Goal: Task Accomplishment & Management: Manage account settings

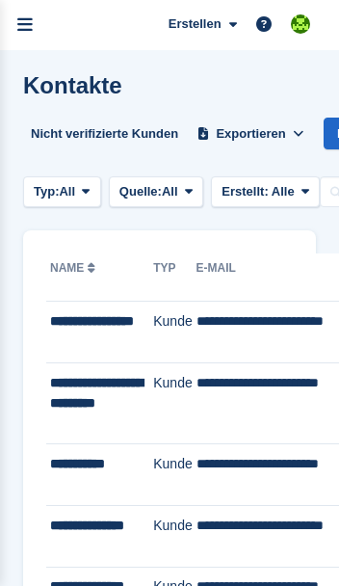
click at [33, 23] on link "menu" at bounding box center [25, 25] width 50 height 50
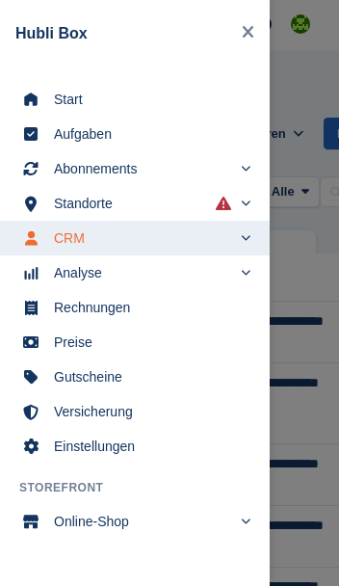
click at [70, 104] on span "Start" at bounding box center [147, 99] width 187 height 27
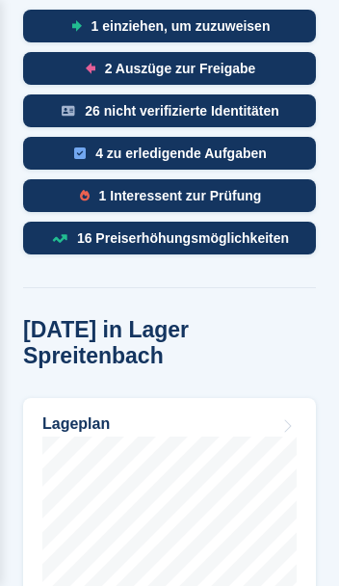
scroll to position [993, 0]
click at [73, 179] on div "1 Interessent zur Prüfung" at bounding box center [169, 195] width 293 height 33
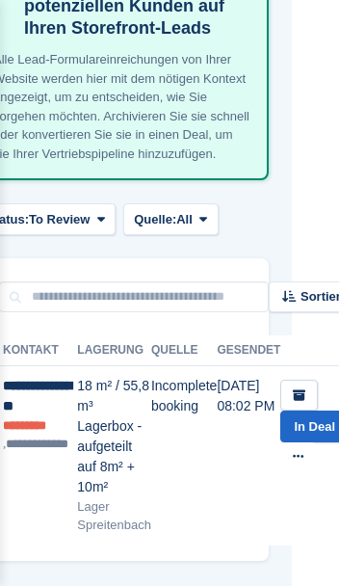
scroll to position [274, 0]
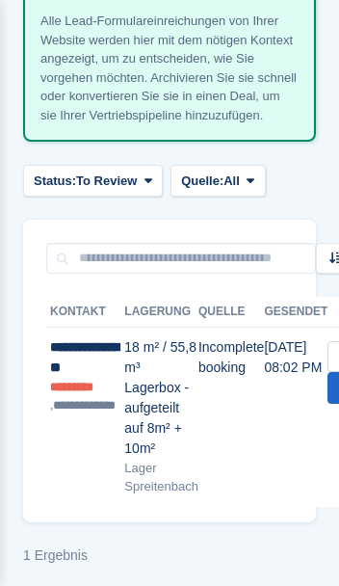
click at [56, 373] on div "**********" at bounding box center [87, 358] width 74 height 41
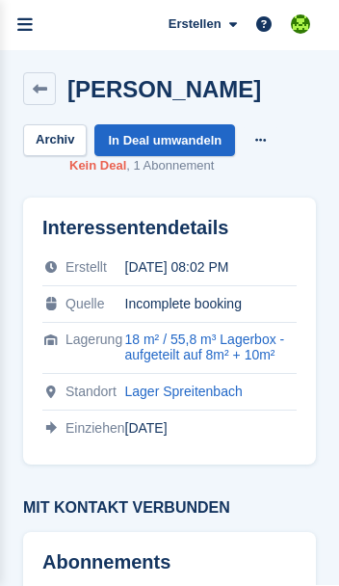
click at [34, 20] on link "menu" at bounding box center [25, 25] width 50 height 50
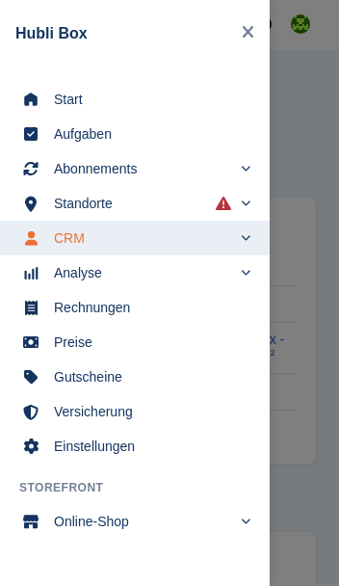
click at [72, 109] on span "Start" at bounding box center [147, 99] width 187 height 27
